Goal: Task Accomplishment & Management: Complete application form

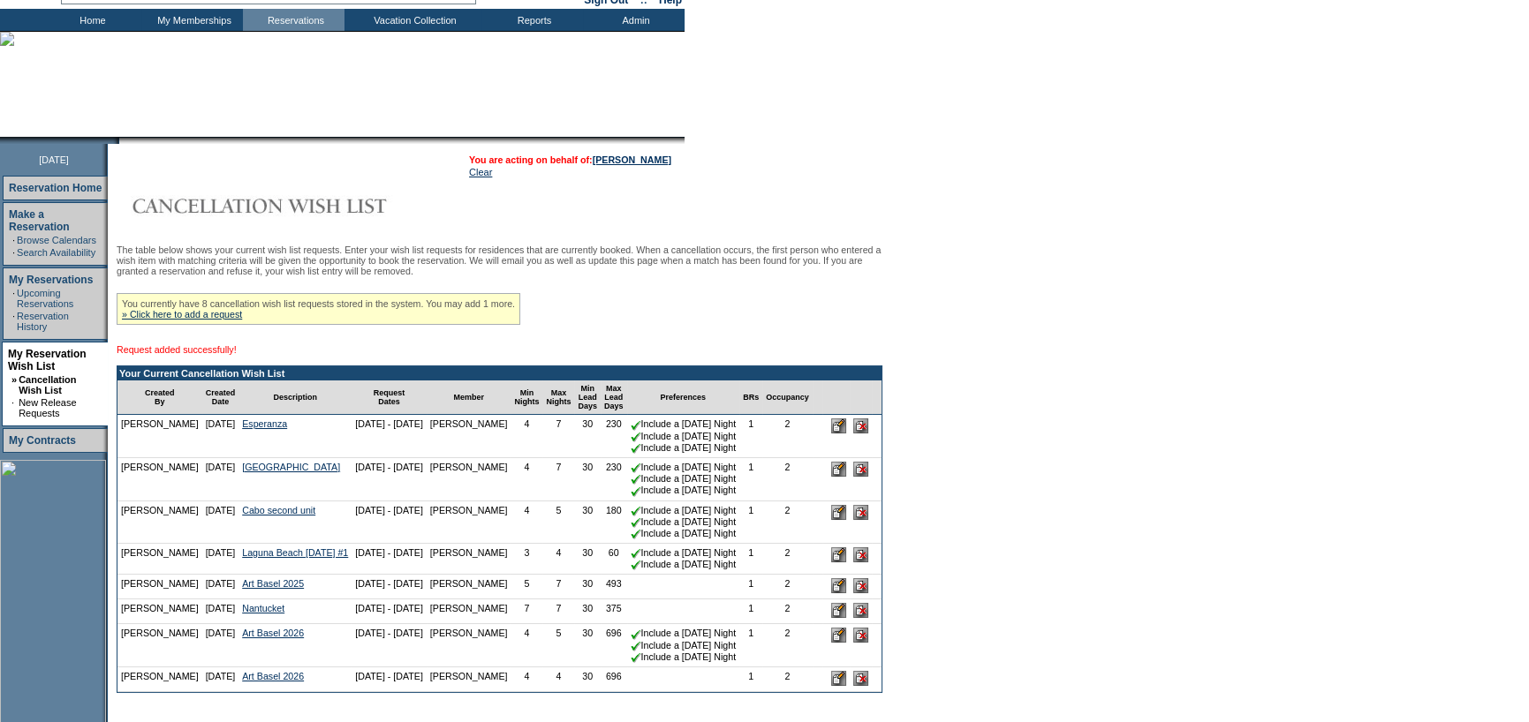
scroll to position [177, 0]
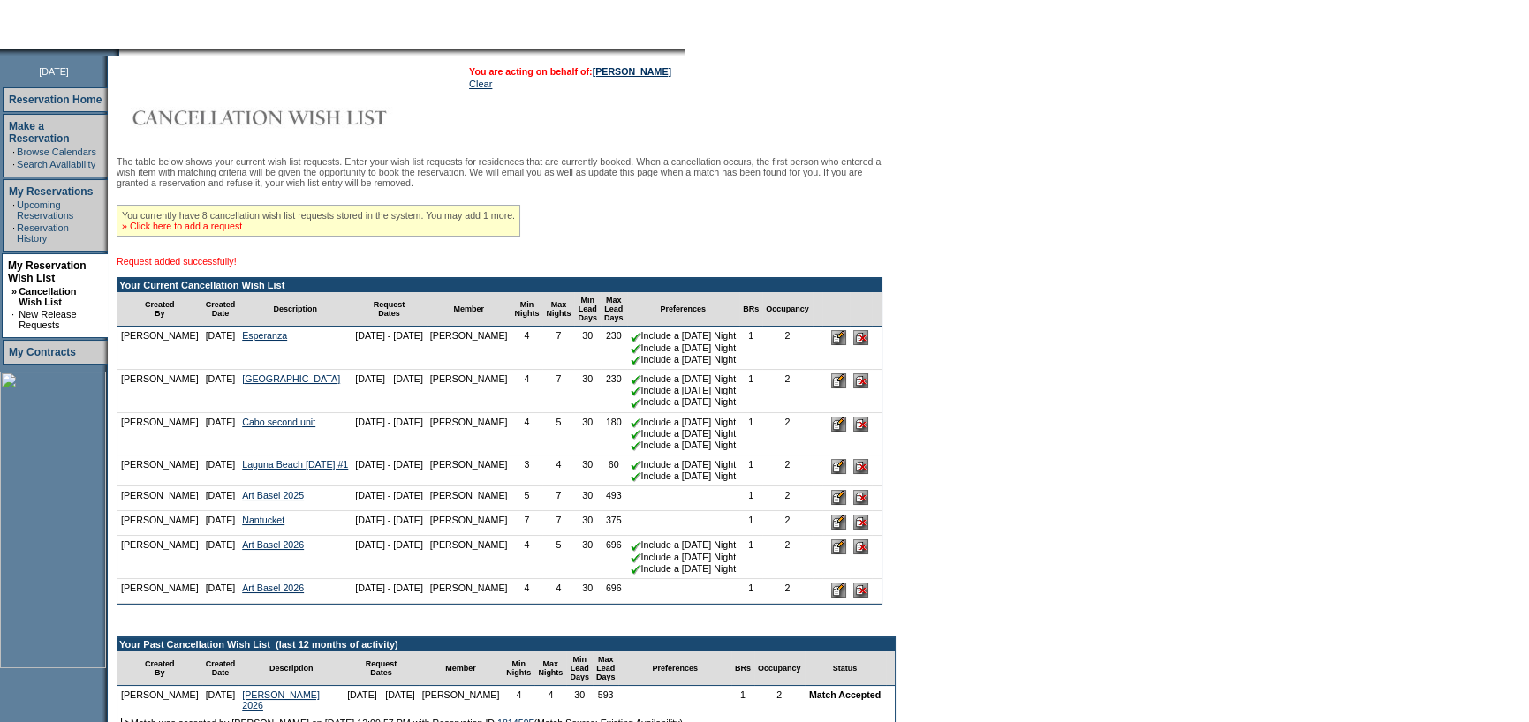
click at [224, 231] on link "» Click here to add a request" at bounding box center [182, 226] width 120 height 11
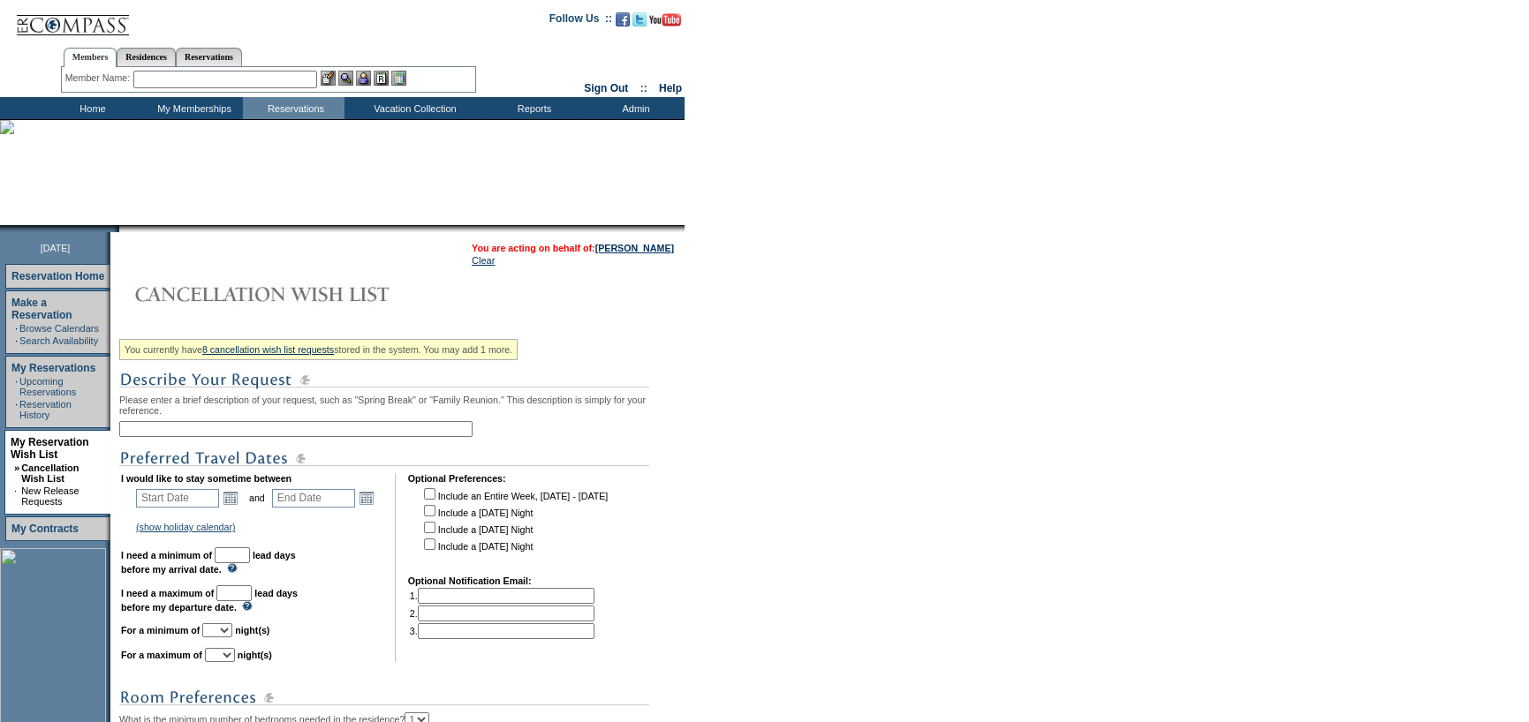
drag, startPoint x: 227, startPoint y: 434, endPoint x: 268, endPoint y: 414, distance: 45.0
click at [227, 434] on input "text" at bounding box center [295, 429] width 353 height 16
type input "[GEOGRAPHIC_DATA] #2"
click at [233, 494] on link "Open the calendar popup." at bounding box center [230, 497] width 19 height 19
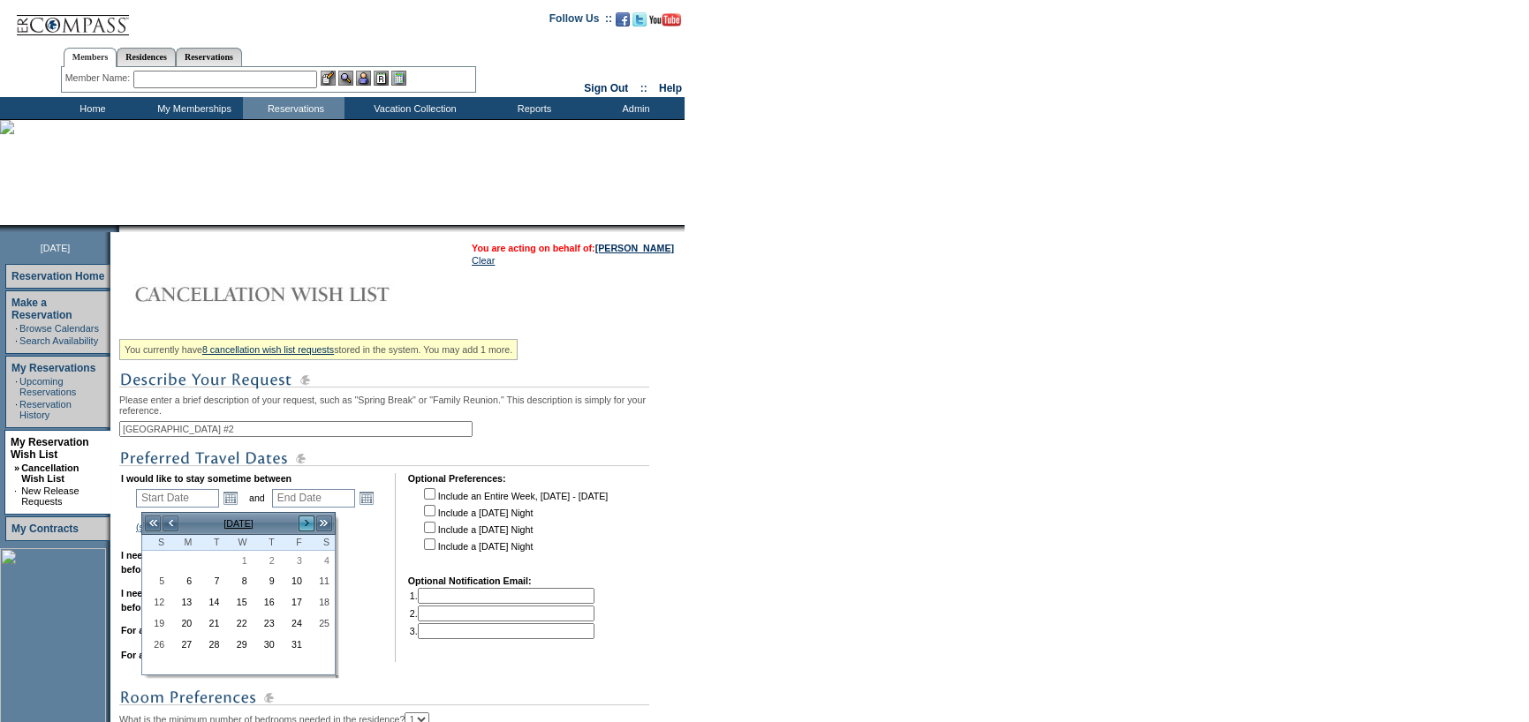
click at [299, 526] on link ">" at bounding box center [307, 524] width 18 height 18
click at [238, 640] on link "26" at bounding box center [238, 646] width 26 height 19
click at [238, 650] on link "26" at bounding box center [238, 646] width 26 height 19
type input "[DATE]"
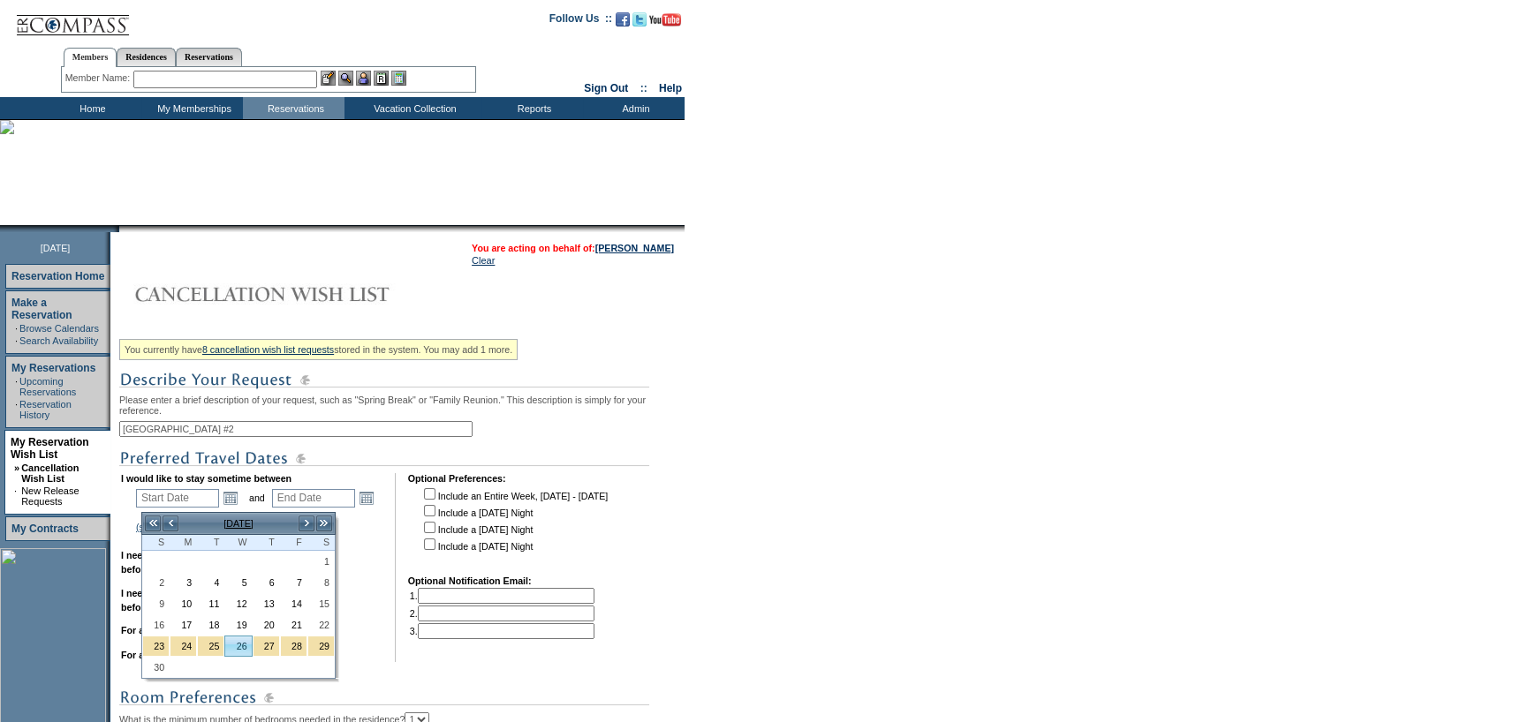
type input "[DATE]"
type input "57"
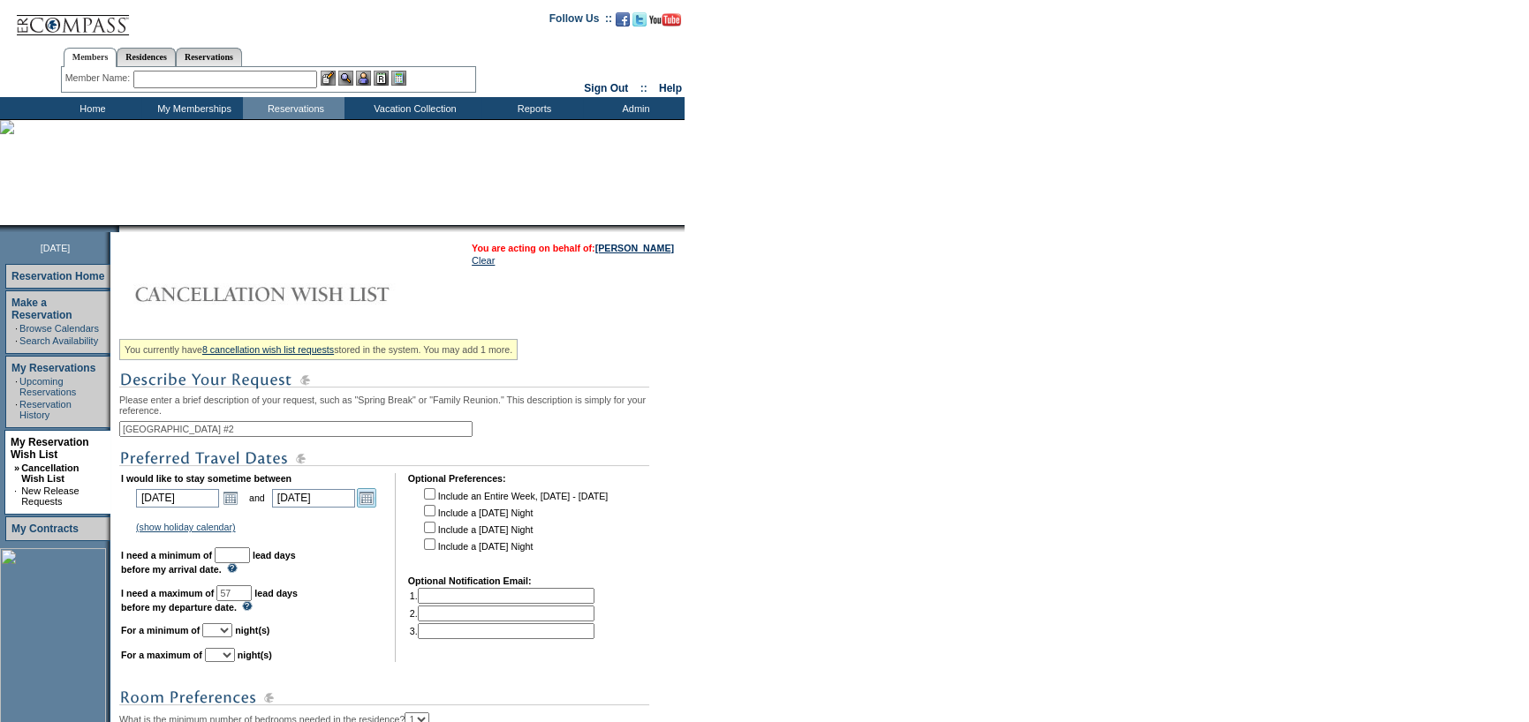
click at [372, 503] on link "Open the calendar popup." at bounding box center [366, 497] width 19 height 19
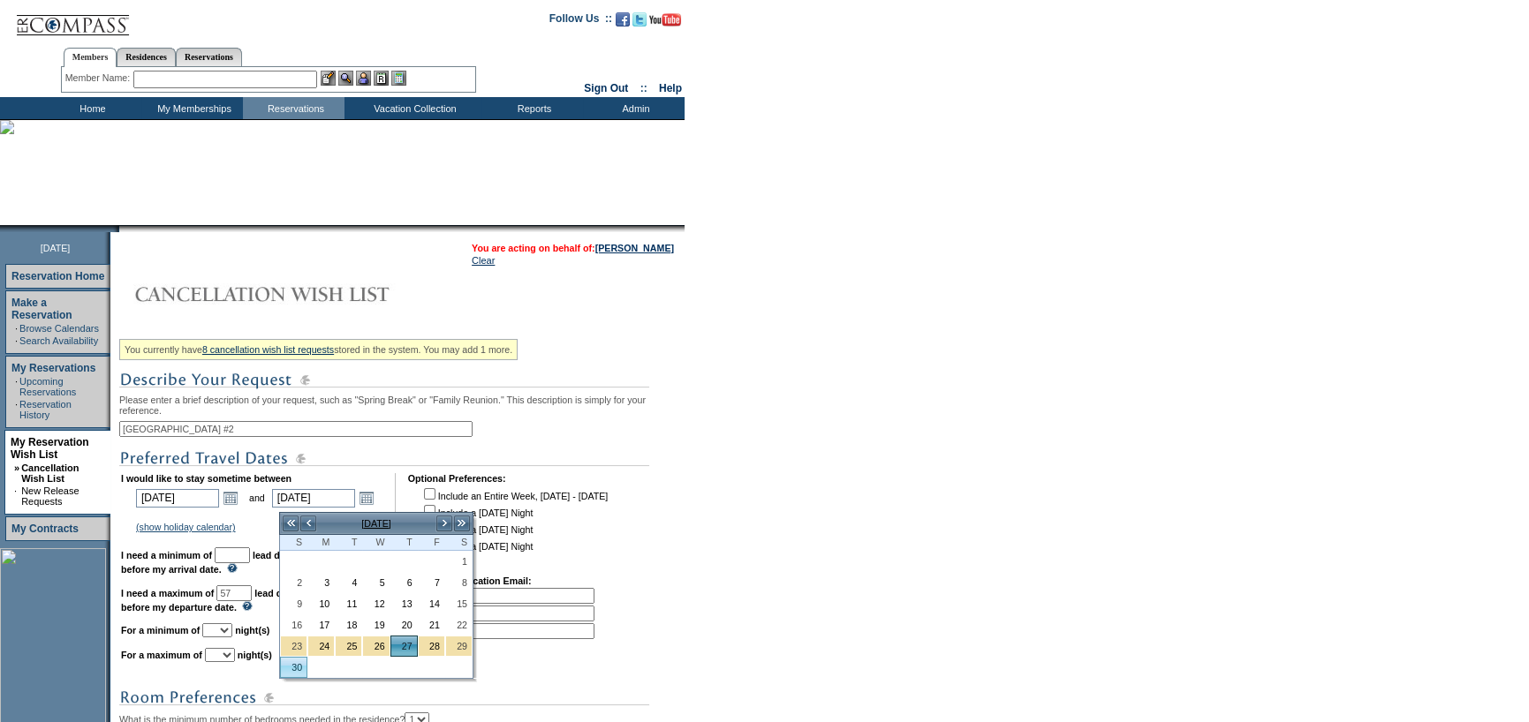
click at [287, 664] on link "30" at bounding box center [294, 667] width 26 height 19
type input "[DATE]"
type input "60"
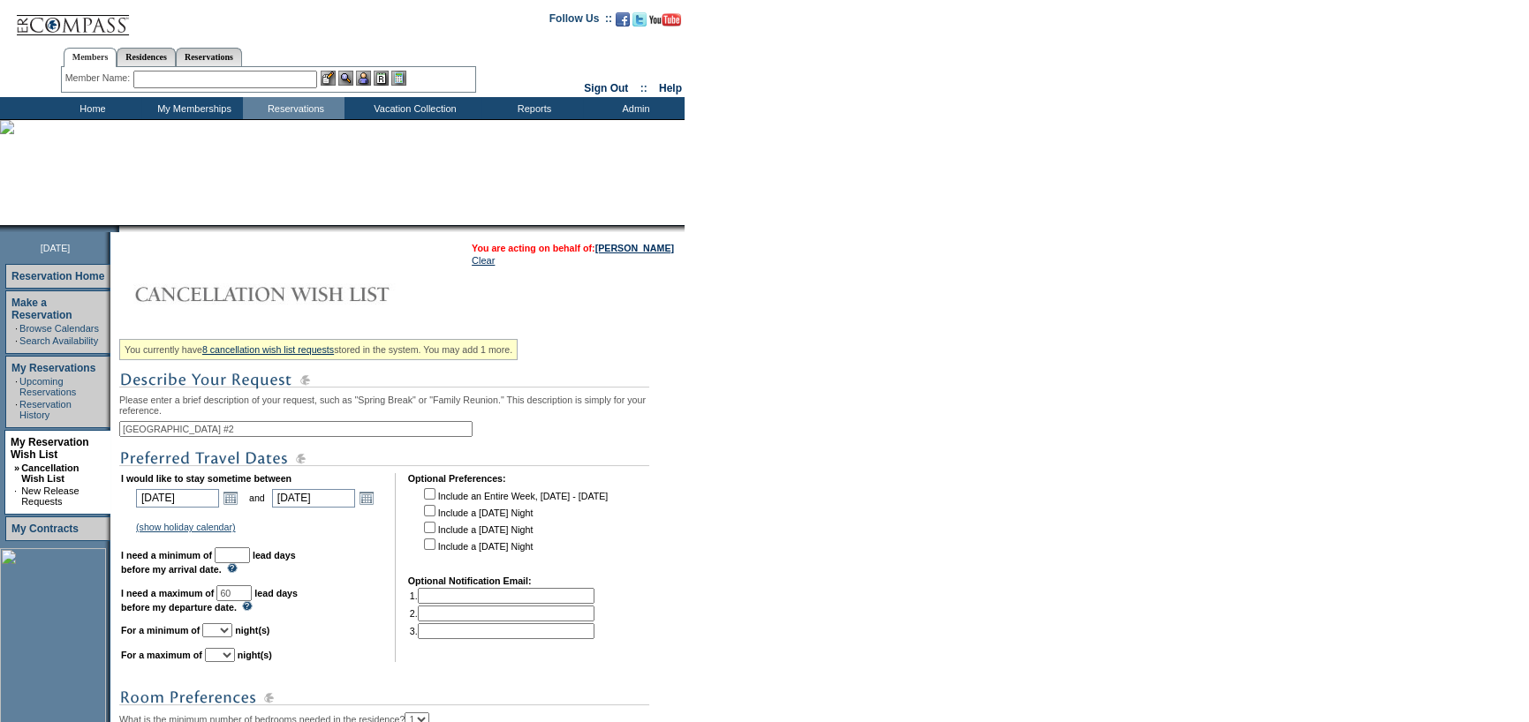
click at [248, 556] on input "text" at bounding box center [232, 556] width 35 height 16
type input "30"
click at [232, 638] on select "1 2 3 4 5 6 7 8 9 10 11 12 13 14" at bounding box center [217, 631] width 30 height 14
select select "4"
click at [223, 630] on select "1 2 3 4 5 6 7 8 9 10 11 12 13 14" at bounding box center [217, 631] width 30 height 14
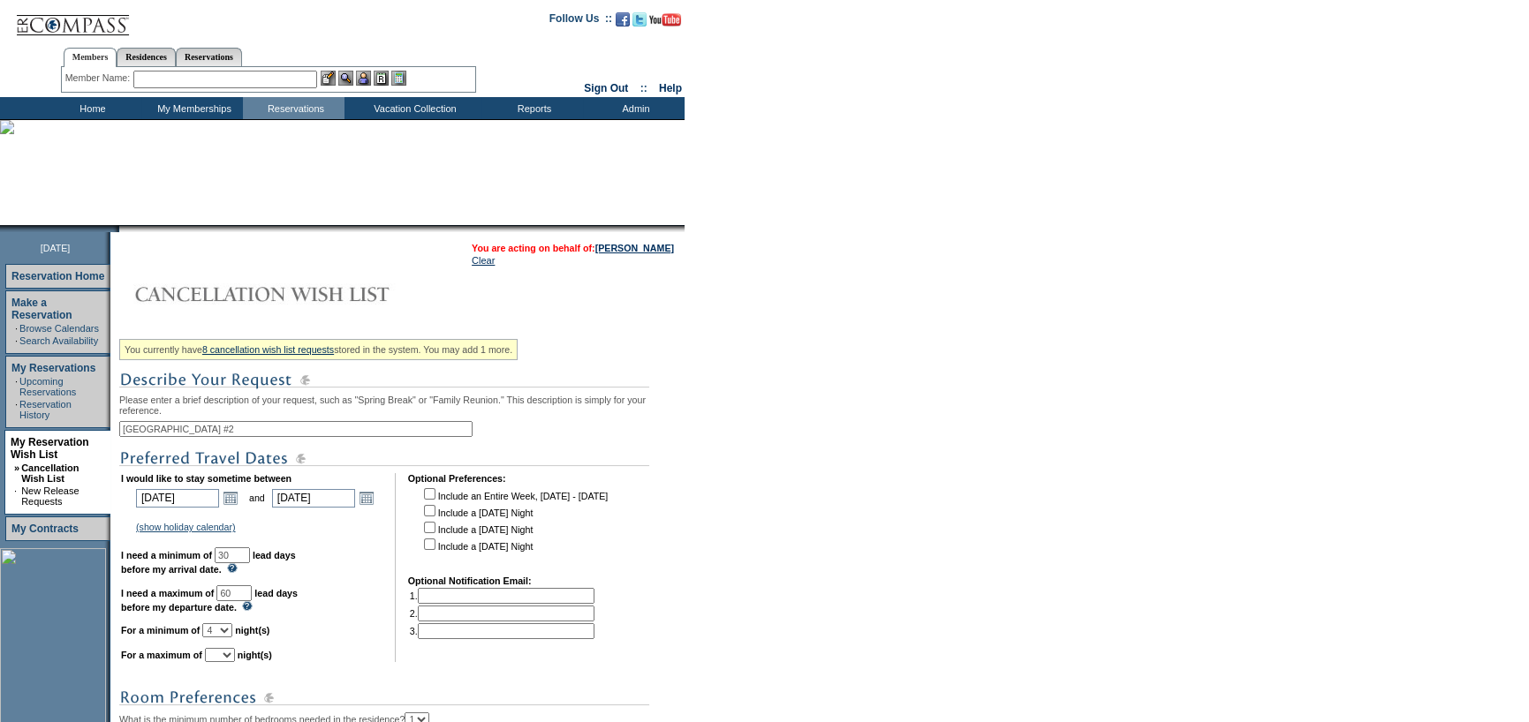
click at [235, 659] on select "1 2 3 4 5 6 7 8 9 10 11 12 13 14" at bounding box center [220, 655] width 30 height 14
select select "5"
click at [226, 656] on select "1 2 3 4 5 6 7 8 9 10 11 12 13 14" at bounding box center [220, 655] width 30 height 14
click at [232, 638] on select "1 2 3 4 5 6 7 8 9 10 11 12 13 14" at bounding box center [217, 631] width 30 height 14
select select "3"
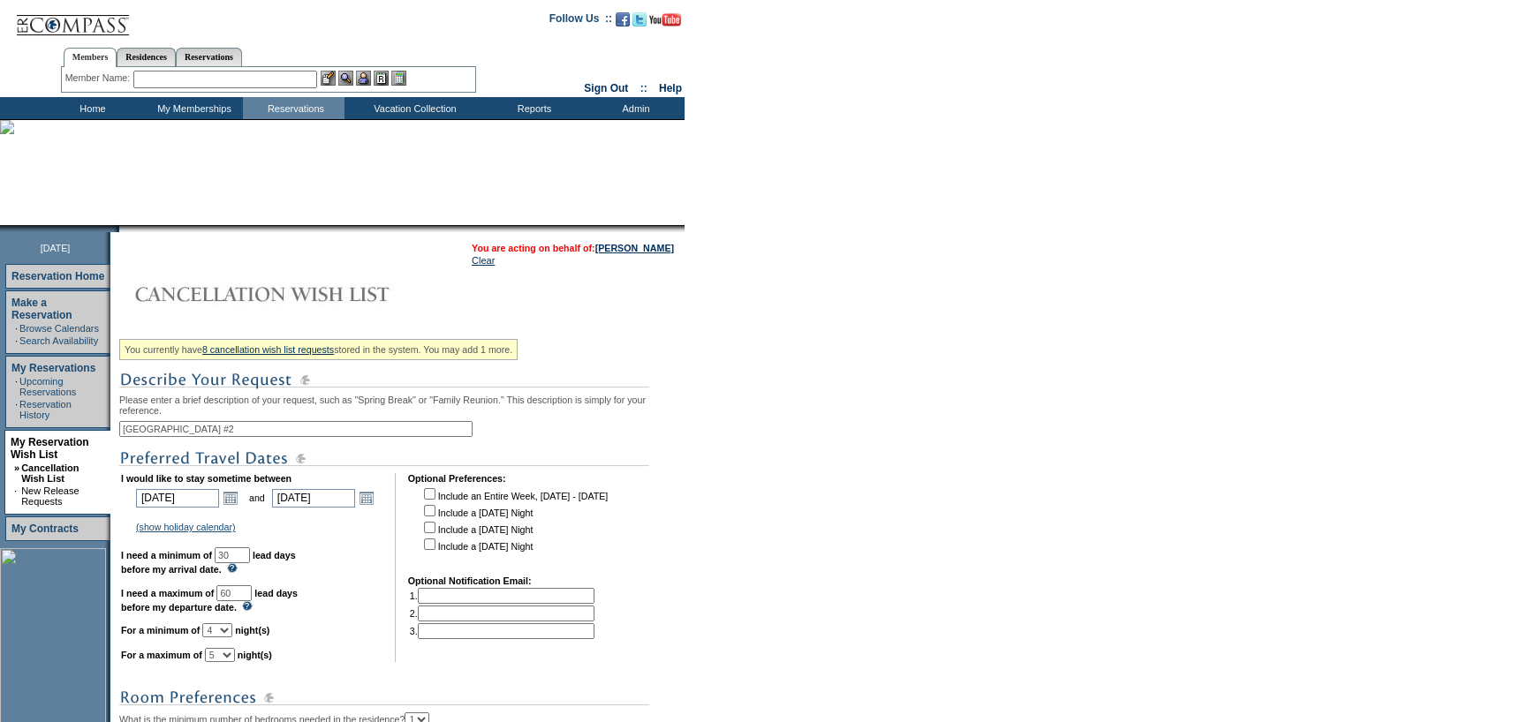
click at [223, 630] on select "1 2 3 4 5 6 7 8 9 10 11 12 13 14" at bounding box center [217, 631] width 30 height 14
click at [235, 660] on select "1 2 3 4 5 6 7 8 9 10 11 12 13 14" at bounding box center [220, 655] width 30 height 14
select select "4"
click at [226, 656] on select "1 2 3 4 5 6 7 8 9 10 11 12 13 14" at bounding box center [220, 655] width 30 height 14
click at [442, 516] on td "Include an Entire Week, [DATE] - [DATE] Include a [DATE] Night Include a [DATE]…" at bounding box center [513, 525] width 187 height 78
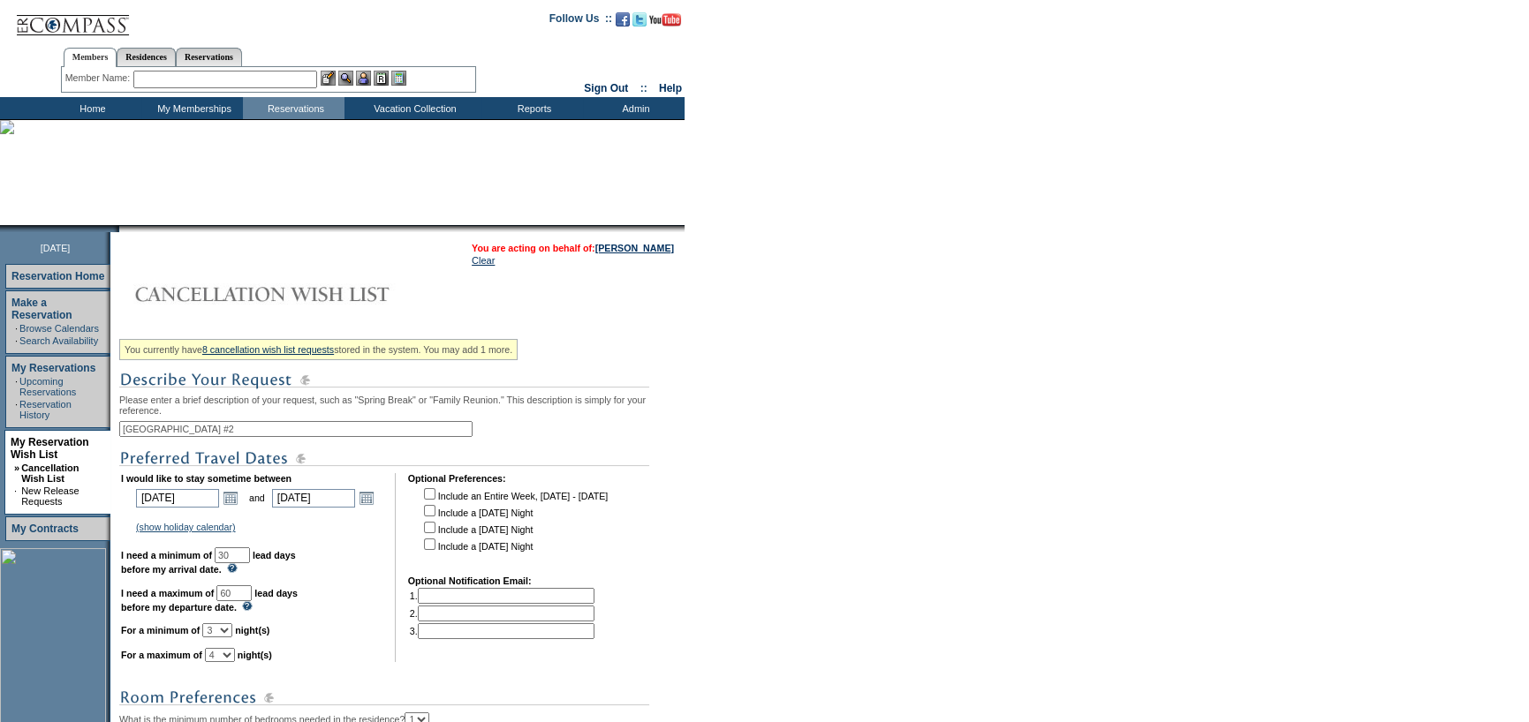
click at [435, 516] on input "checkbox" at bounding box center [429, 510] width 11 height 11
checkbox input "true"
click at [435, 529] on input "checkbox" at bounding box center [429, 527] width 11 height 11
checkbox input "true"
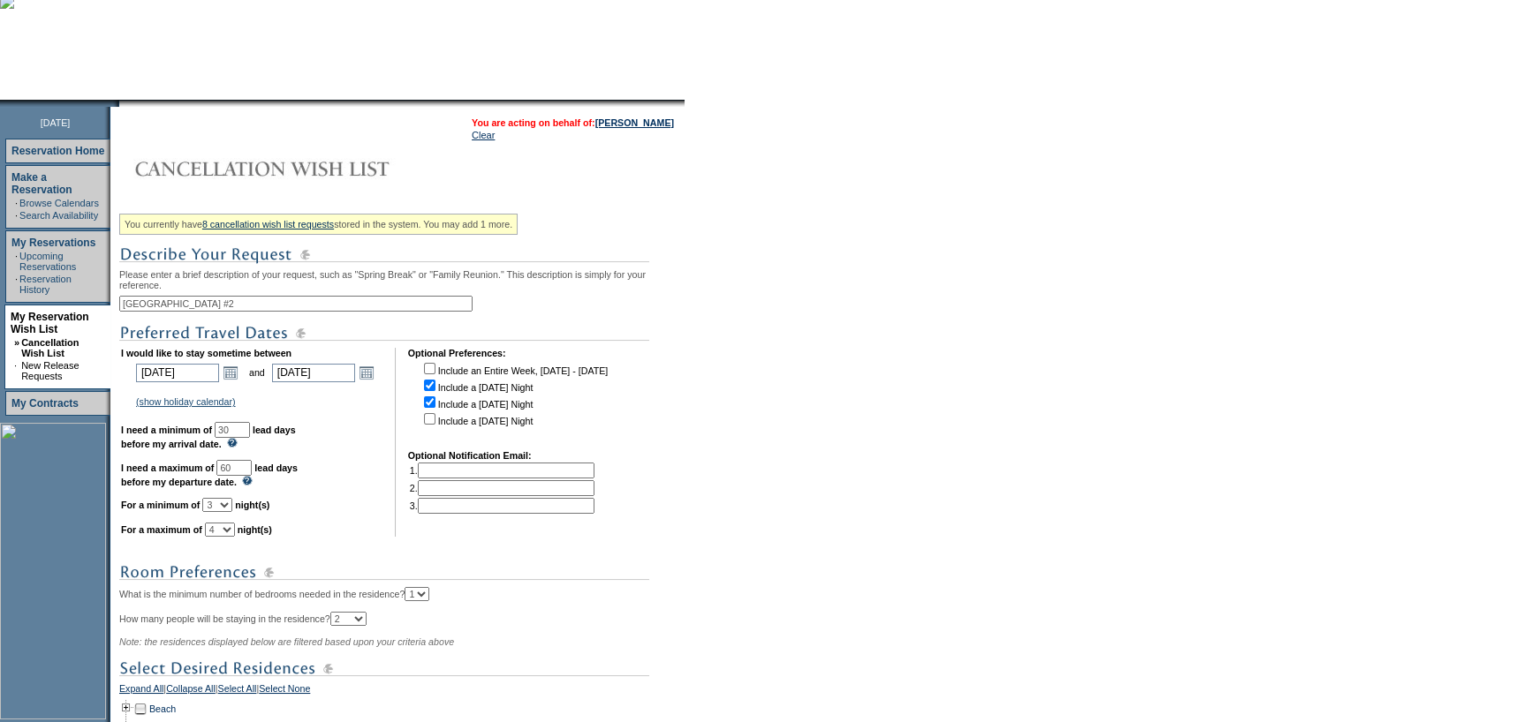
scroll to position [265, 0]
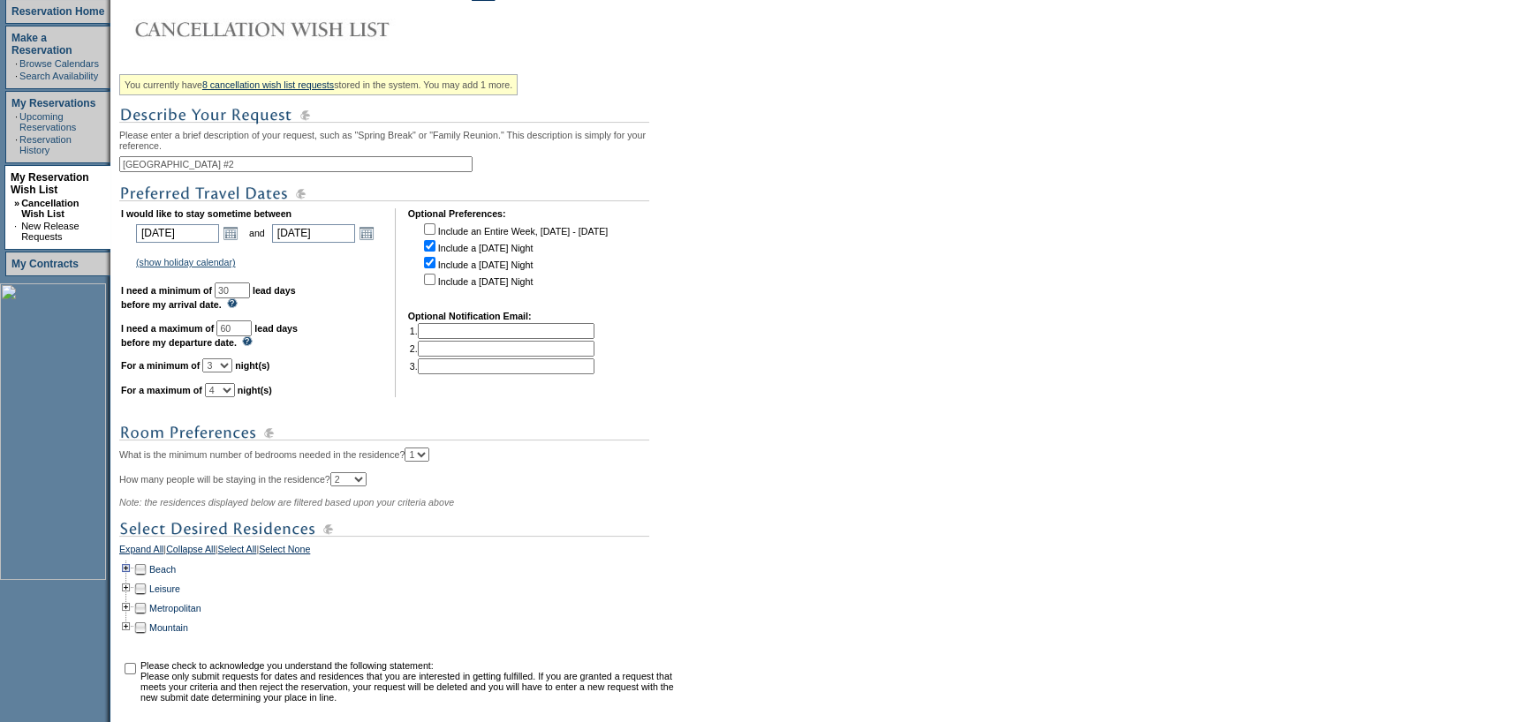
click at [133, 579] on td at bounding box center [126, 569] width 14 height 19
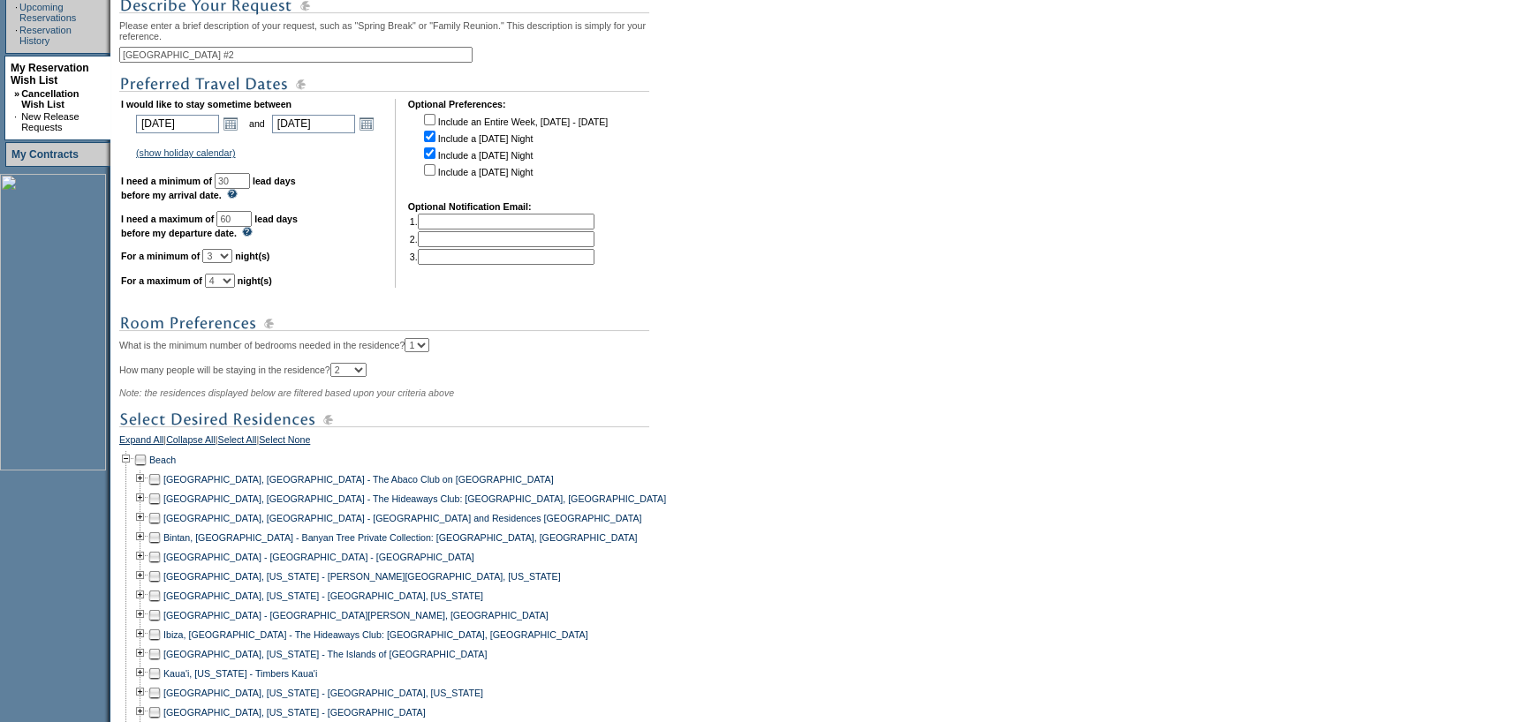
scroll to position [530, 0]
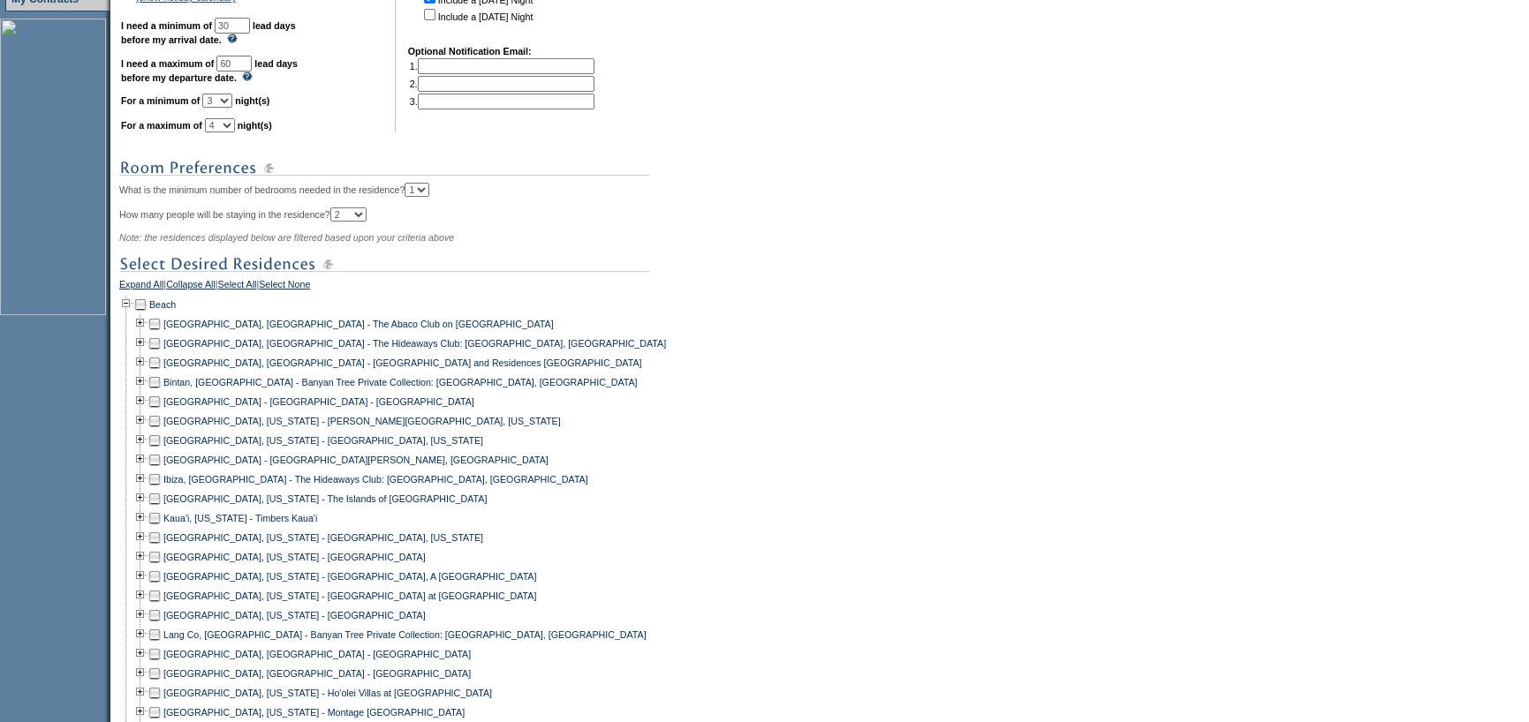
click at [159, 623] on td at bounding box center [154, 615] width 14 height 19
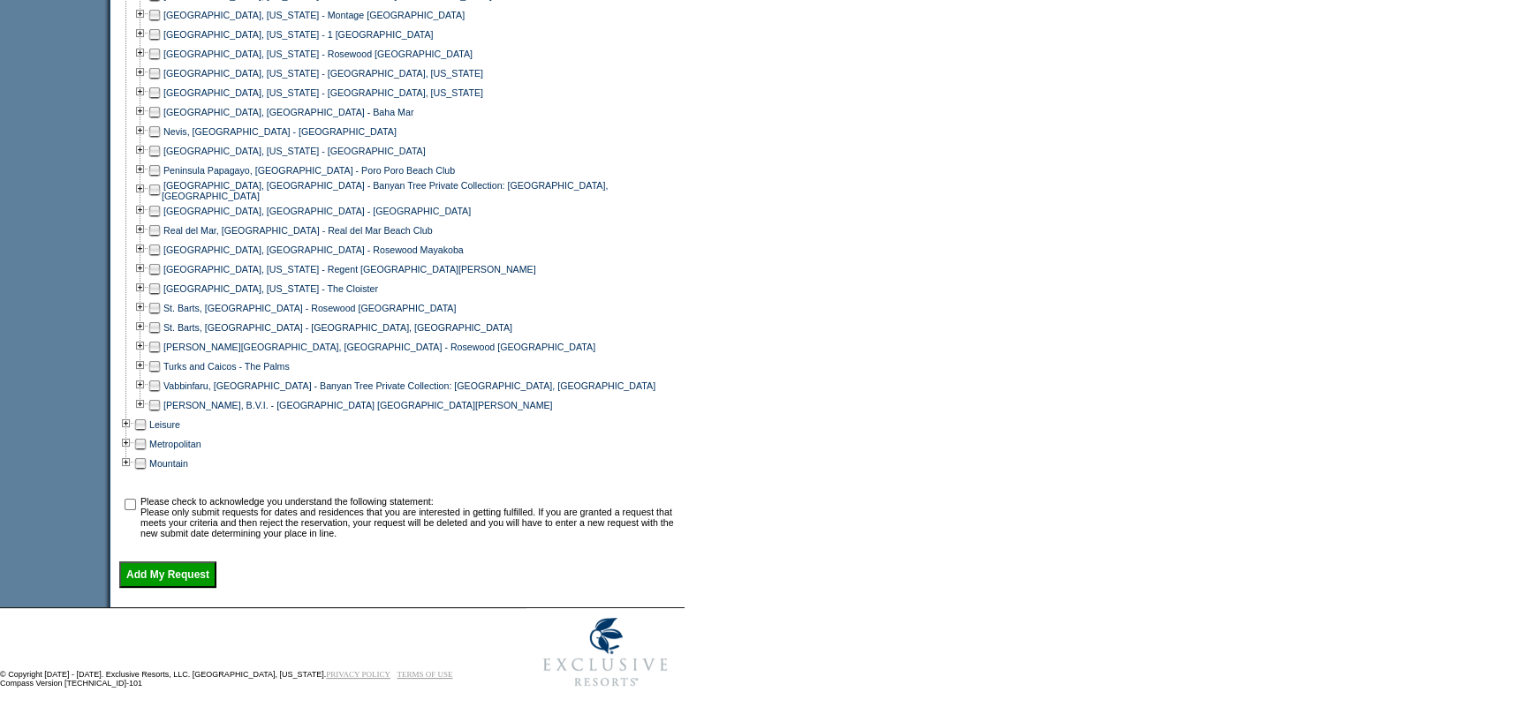
scroll to position [1243, 0]
click at [136, 499] on input "checkbox" at bounding box center [130, 504] width 11 height 11
checkbox input "true"
click at [145, 571] on input "Add My Request" at bounding box center [167, 575] width 97 height 26
